Goal: Check status

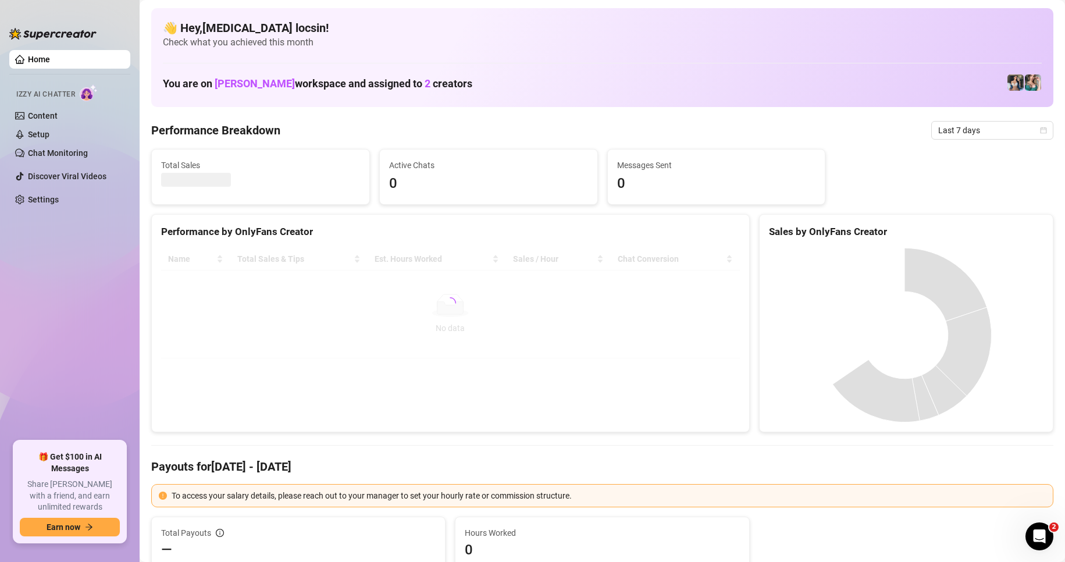
click at [987, 139] on div "Last 7 days" at bounding box center [993, 130] width 122 height 19
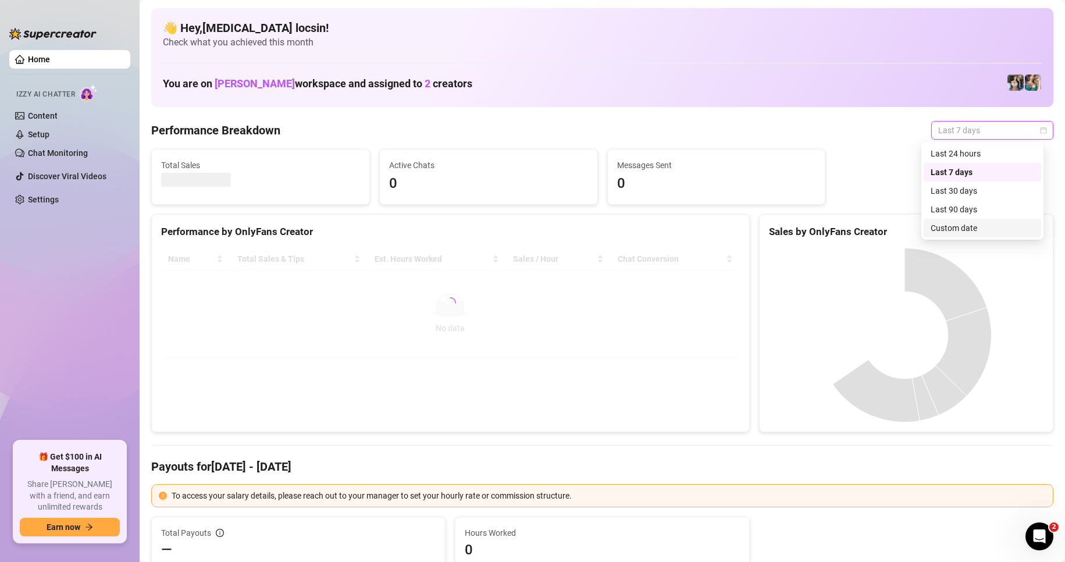
click at [994, 222] on div "Custom date" at bounding box center [983, 228] width 104 height 13
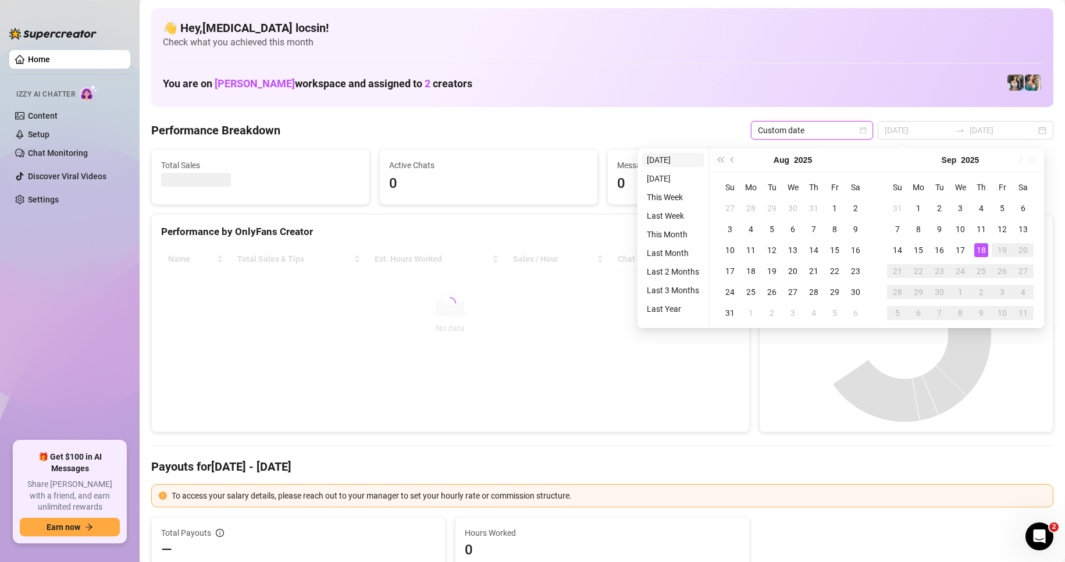
type input "[DATE]"
click at [660, 154] on li "[DATE]" at bounding box center [673, 160] width 62 height 14
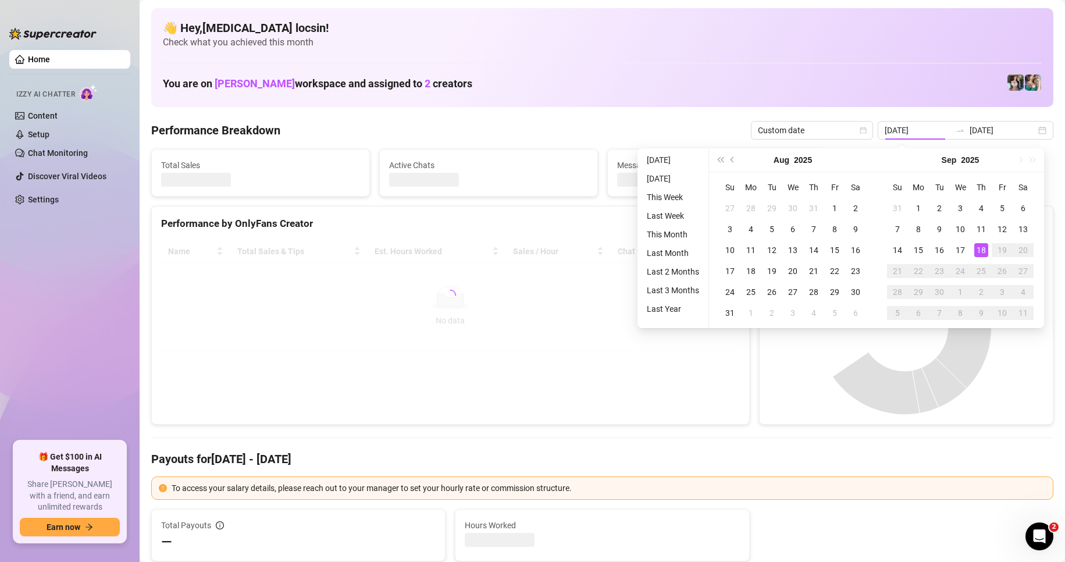
type input "[DATE]"
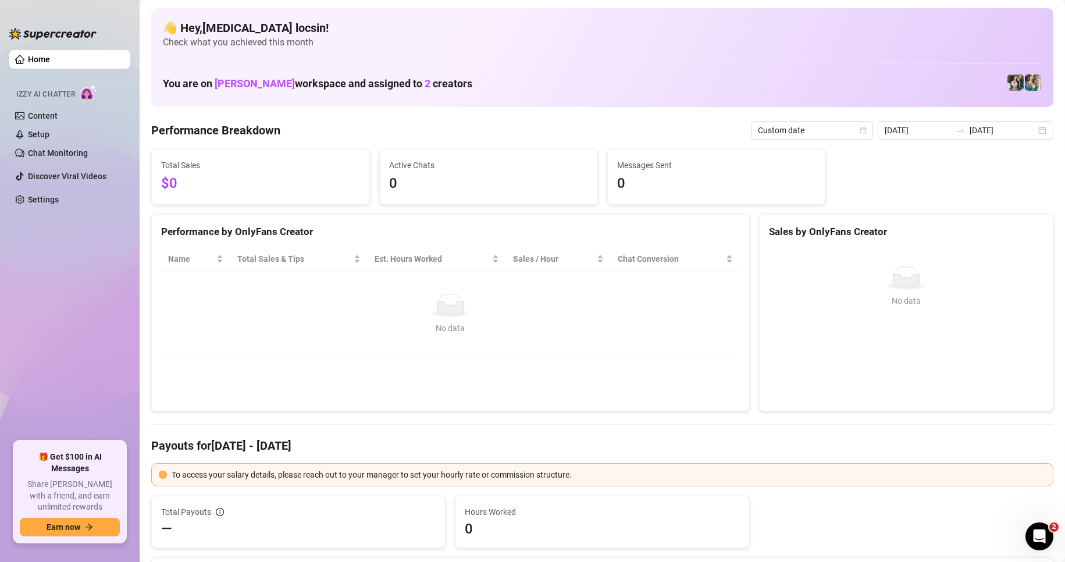
click at [445, 322] on div "No data" at bounding box center [451, 328] width 556 height 13
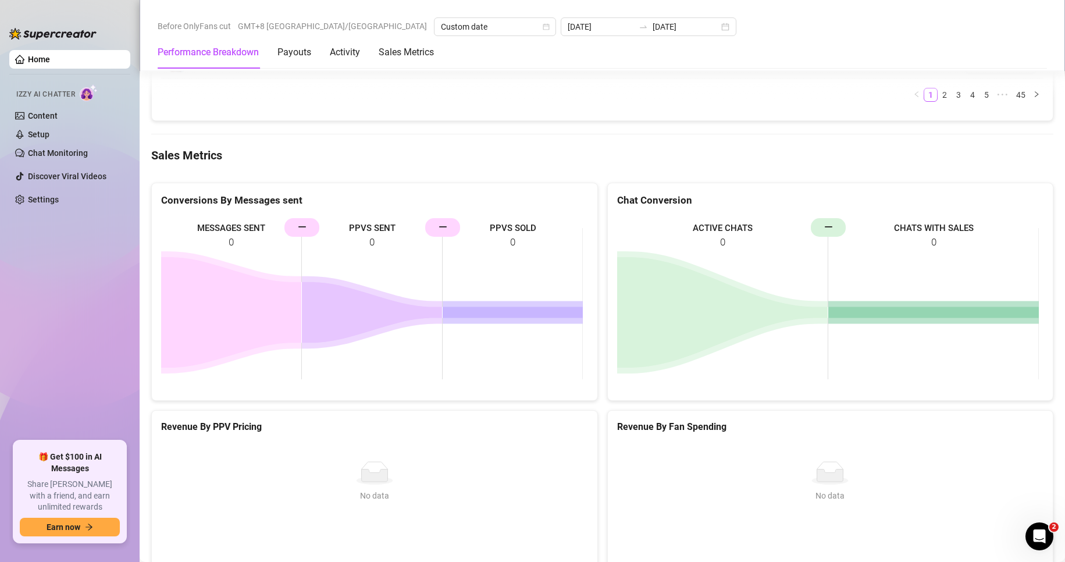
scroll to position [1455, 0]
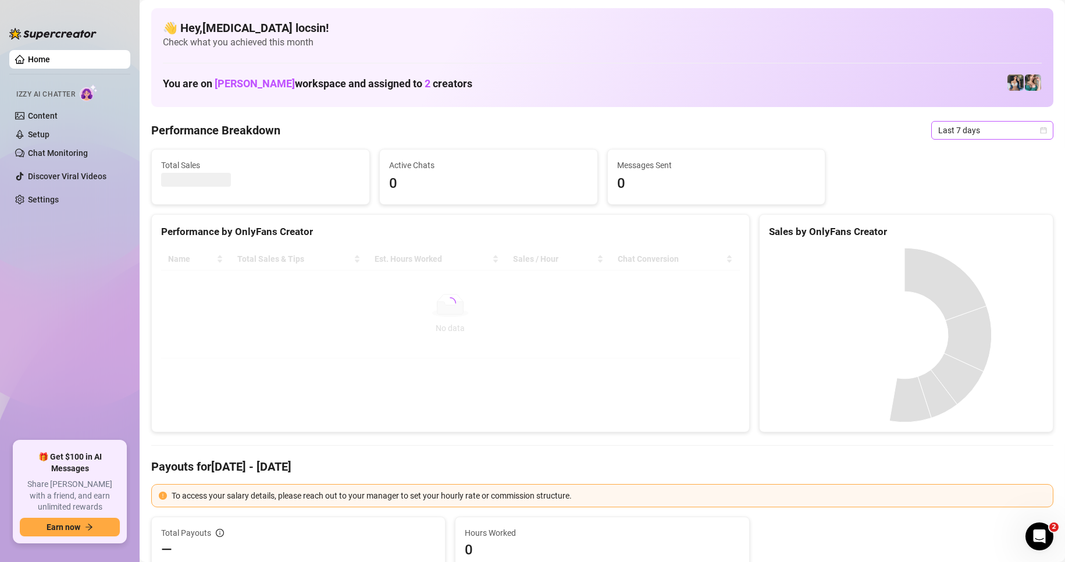
click at [960, 133] on span "Last 7 days" at bounding box center [993, 130] width 108 height 17
click at [961, 235] on div "Custom date" at bounding box center [983, 228] width 118 height 19
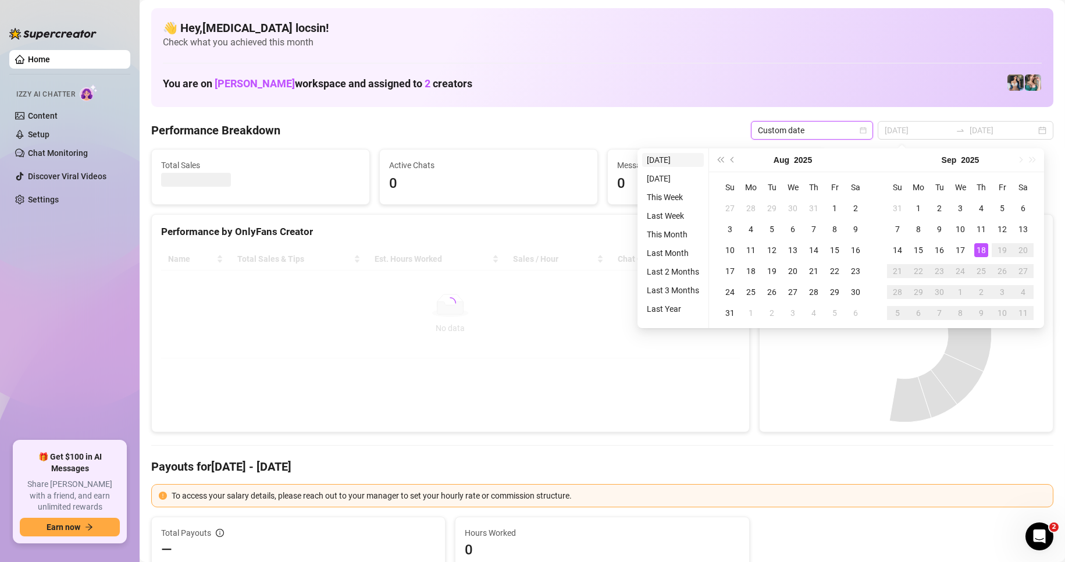
type input "[DATE]"
click at [688, 158] on li "[DATE]" at bounding box center [673, 160] width 62 height 14
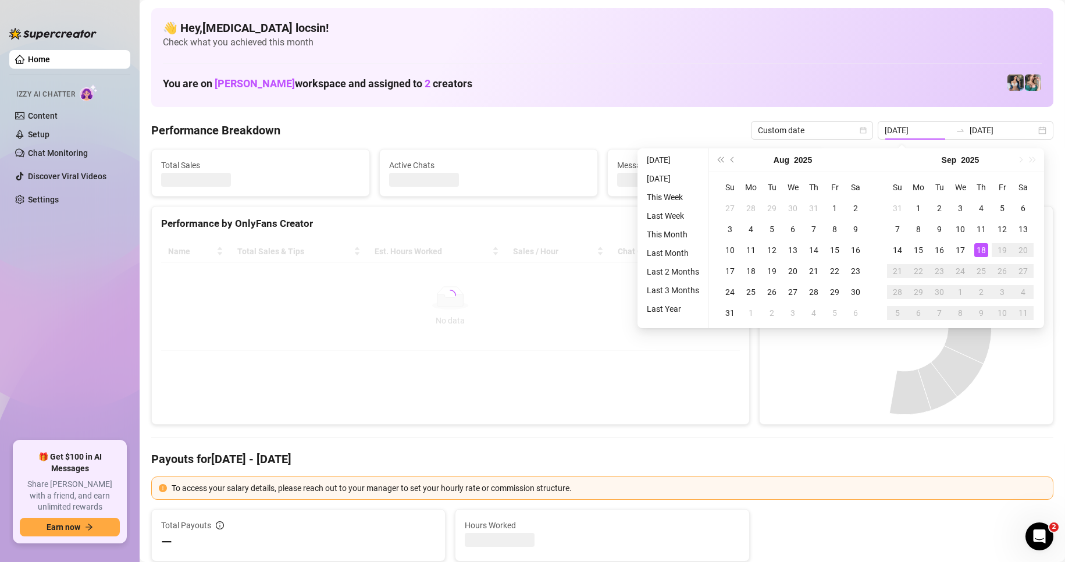
type input "[DATE]"
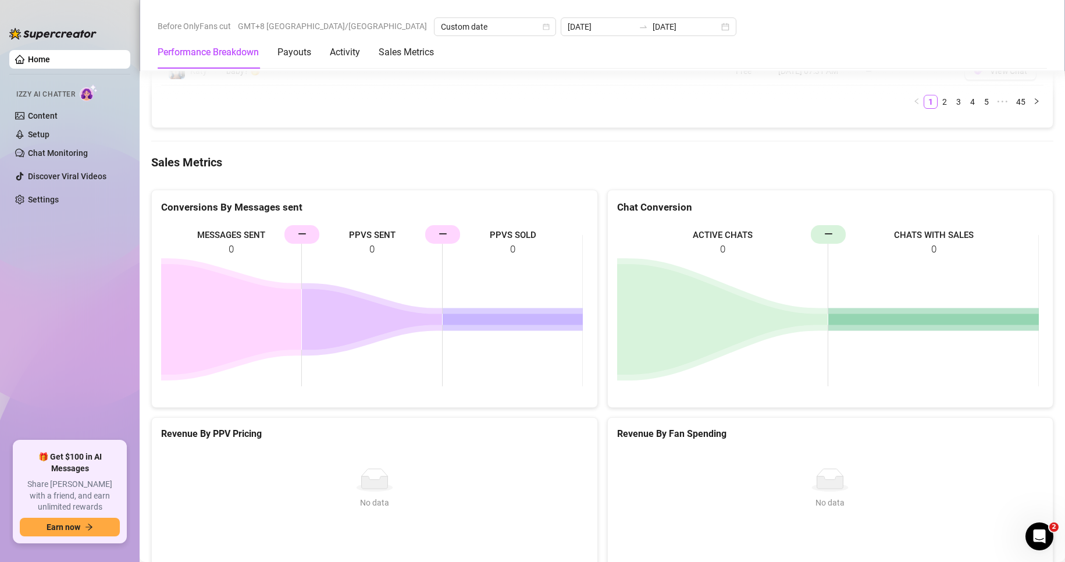
scroll to position [1455, 0]
